Goal: Find contact information: Find contact information

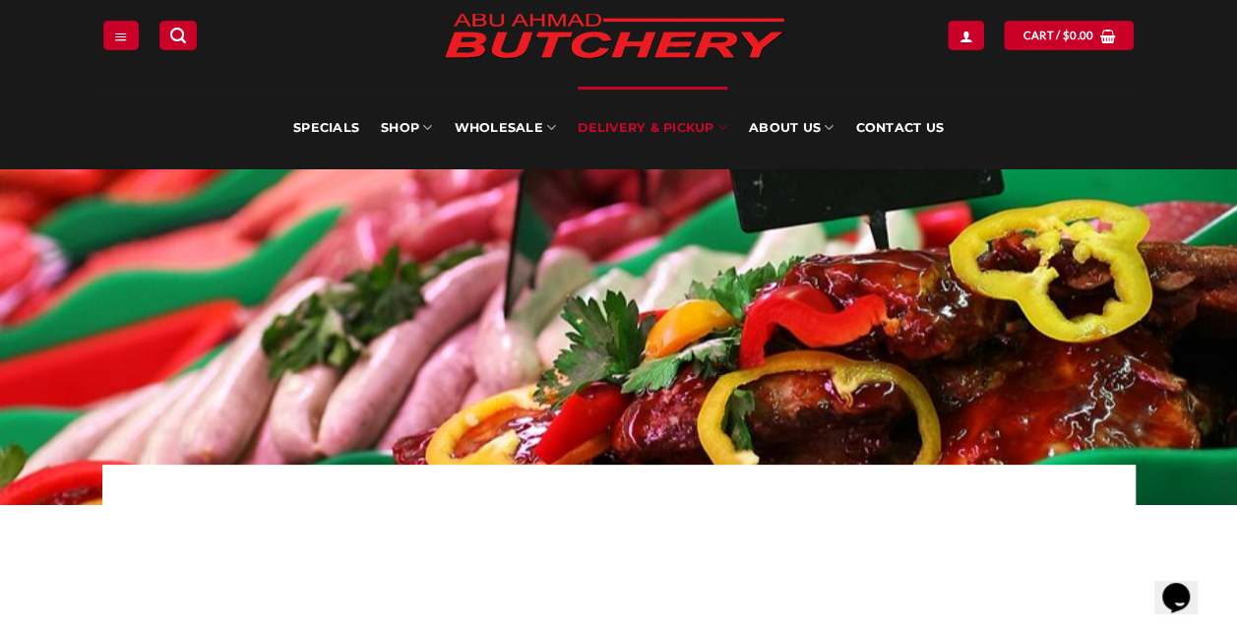
scroll to position [50, 0]
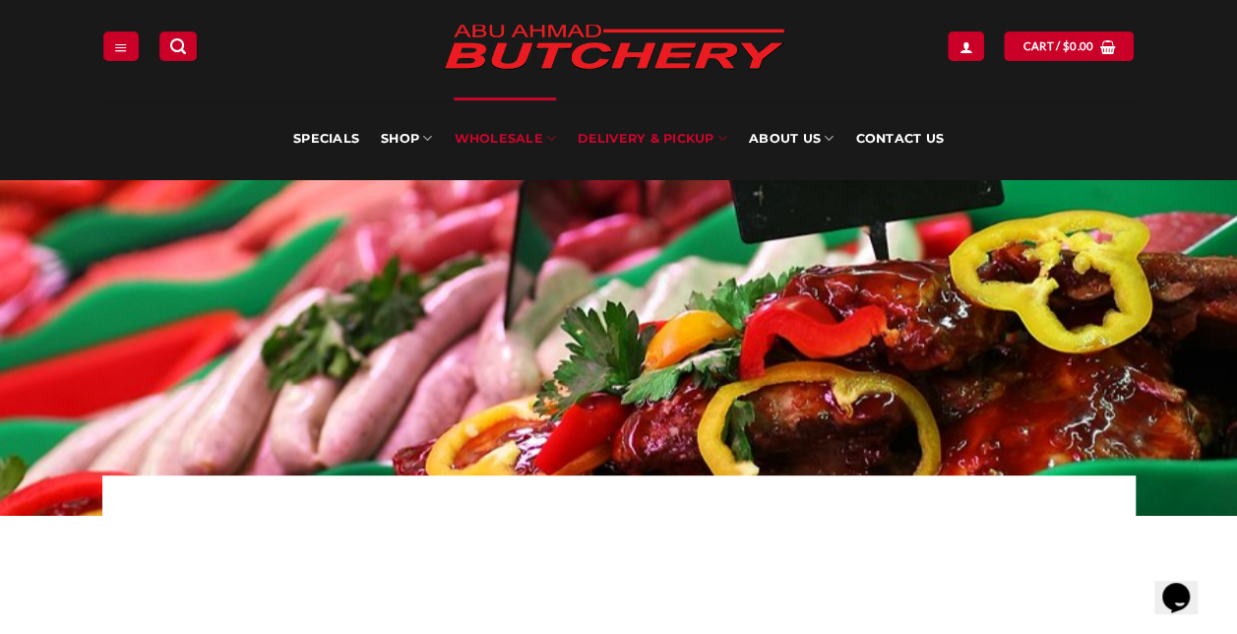
click at [539, 136] on link "Wholesale" at bounding box center [505, 138] width 102 height 83
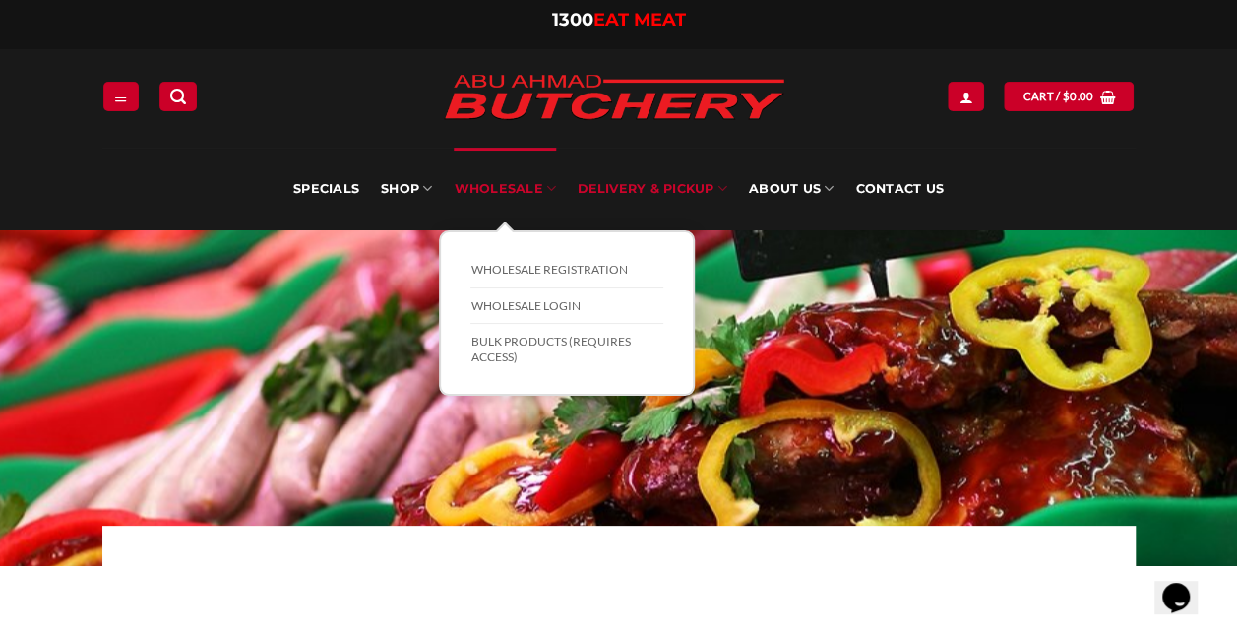
click at [537, 163] on link "Wholesale" at bounding box center [505, 189] width 102 height 83
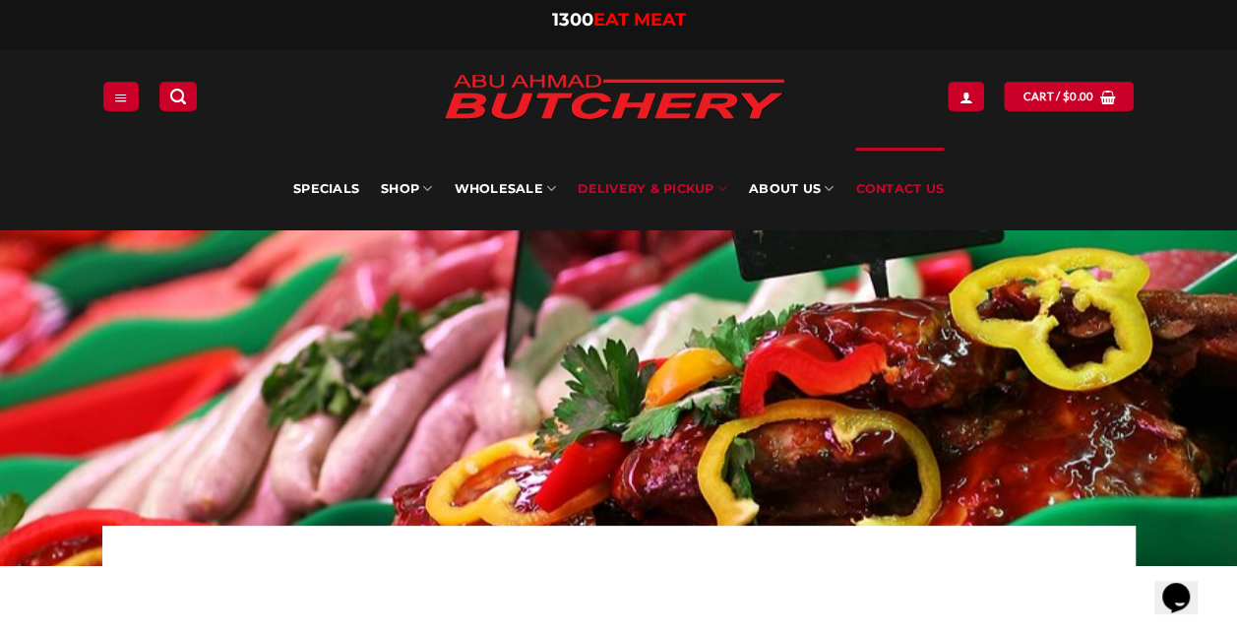
click at [915, 192] on link "Contact Us" at bounding box center [899, 189] width 89 height 83
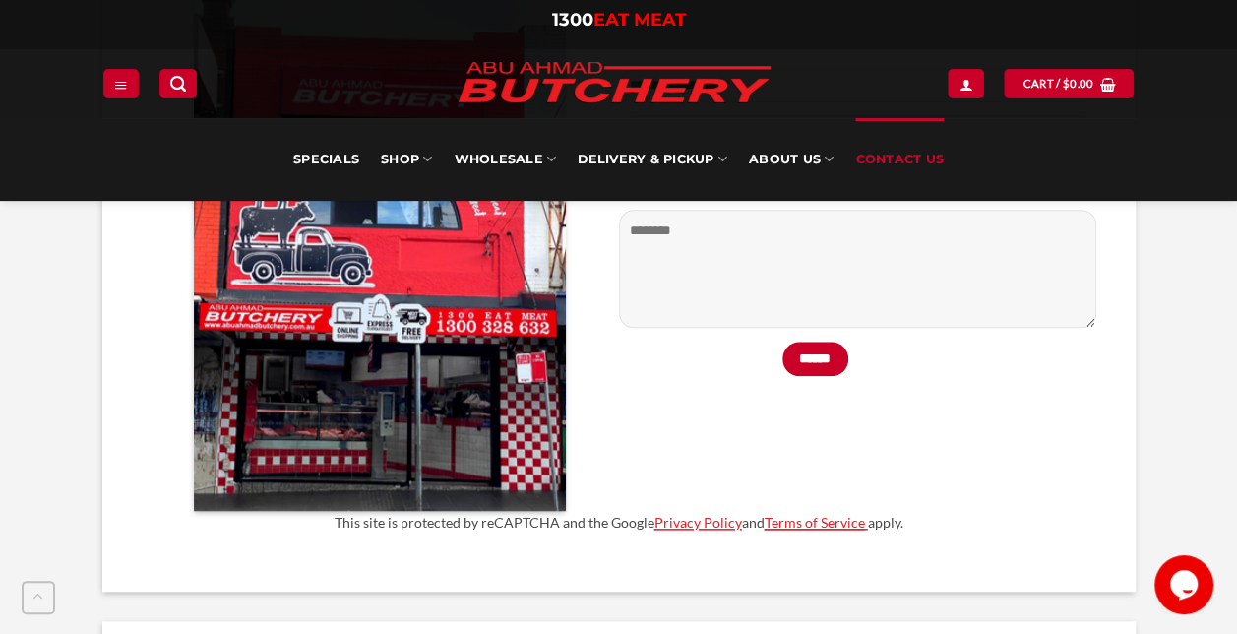
scroll to position [630, 0]
